Goal: Task Accomplishment & Management: Manage account settings

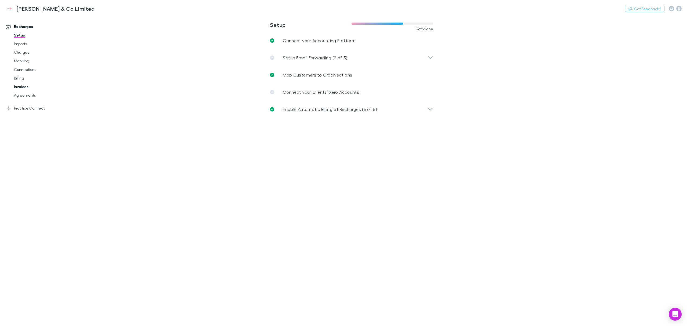
click at [24, 87] on link "Invoices" at bounding box center [43, 86] width 68 height 9
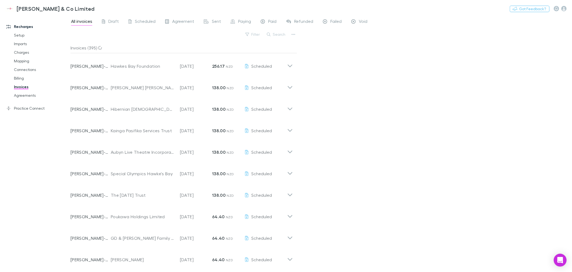
drag, startPoint x: 414, startPoint y: 7, endPoint x: 357, endPoint y: 72, distance: 86.3
click at [368, 85] on div "All invoices Draft Scheduled Agreement Sent Paying Paid Refunded Failed Void Fi…" at bounding box center [322, 143] width 502 height 257
click at [278, 33] on button "Search" at bounding box center [276, 34] width 24 height 6
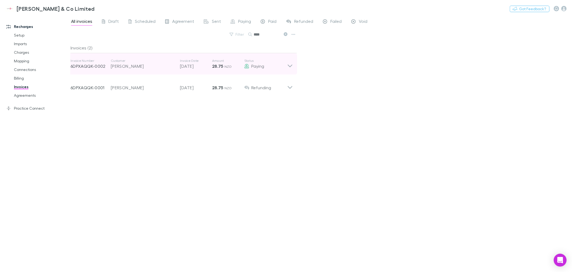
type input "****"
click at [288, 65] on icon at bounding box center [290, 63] width 6 height 11
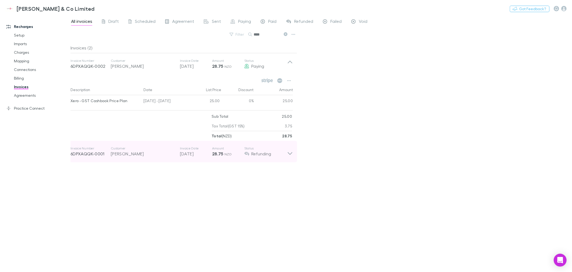
click at [291, 152] on icon at bounding box center [290, 151] width 6 height 11
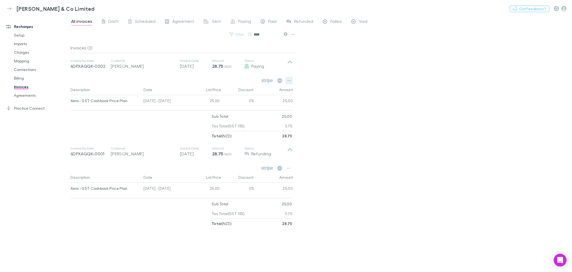
click at [288, 79] on icon "button" at bounding box center [289, 80] width 4 height 4
click at [134, 245] on div at bounding box center [286, 136] width 572 height 272
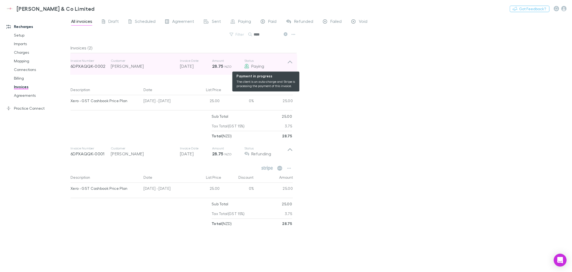
click at [246, 66] on icon at bounding box center [247, 66] width 4 height 4
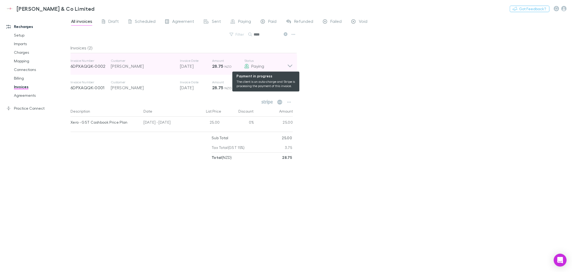
click at [246, 66] on icon at bounding box center [247, 66] width 4 height 4
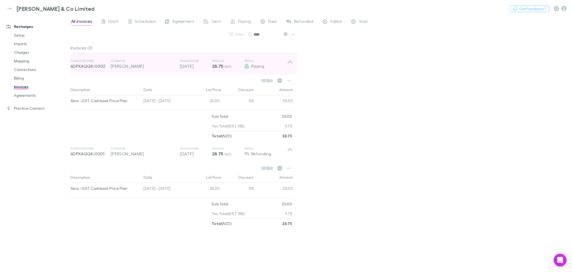
click at [291, 62] on icon at bounding box center [290, 62] width 5 height 3
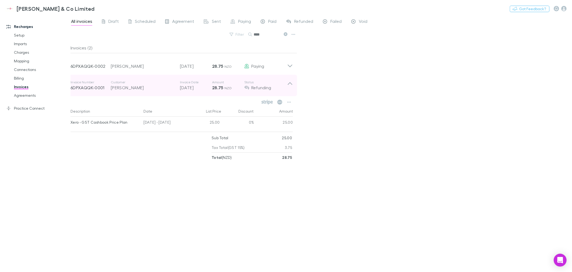
click at [289, 82] on icon at bounding box center [290, 85] width 6 height 11
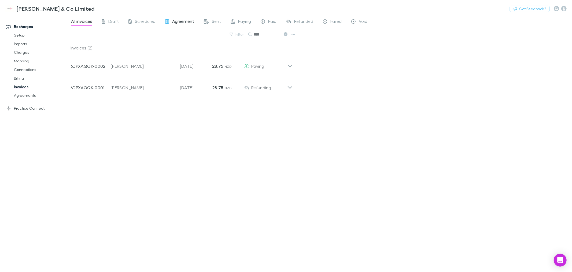
click at [170, 20] on div "Agreement" at bounding box center [179, 22] width 29 height 7
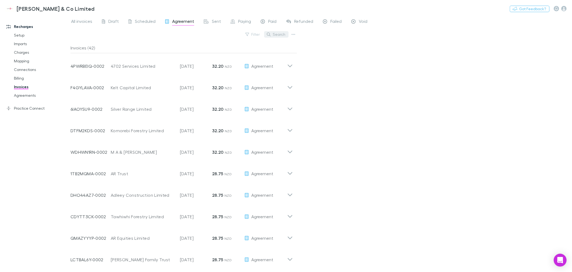
click at [279, 33] on button "Search" at bounding box center [276, 34] width 24 height 6
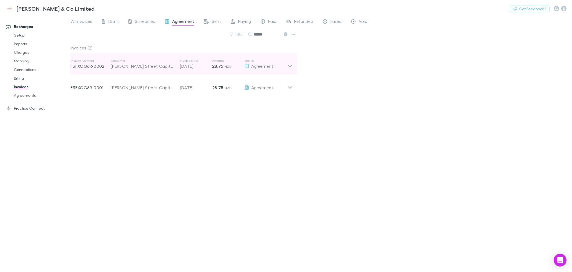
type input "******"
click at [292, 66] on icon at bounding box center [290, 63] width 6 height 11
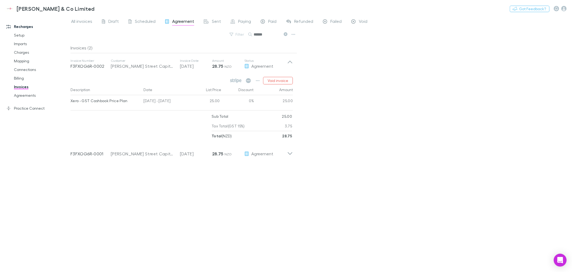
click at [329, 87] on div "All invoices Draft Scheduled Agreement Sent Paying Paid Refunded Failed Void Fi…" at bounding box center [322, 143] width 502 height 257
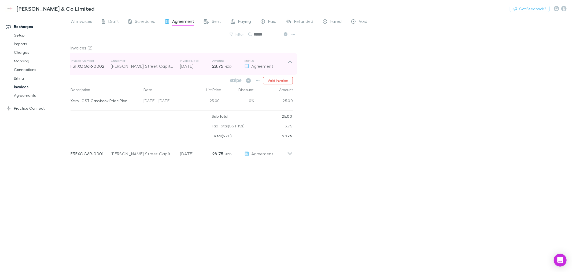
click at [293, 63] on div "Invoice Number F3FXOG6R-0002 Customer [PERSON_NAME] Street Capital Limited Invo…" at bounding box center [181, 63] width 231 height 21
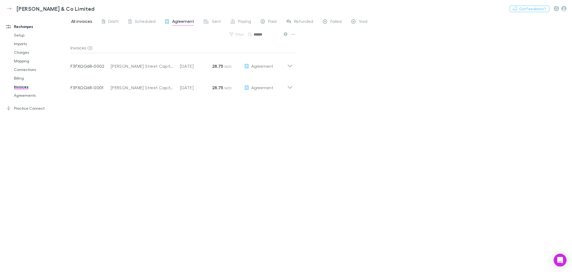
click at [73, 18] on link "All invoices" at bounding box center [82, 22] width 22 height 9
